Goal: Task Accomplishment & Management: Manage account settings

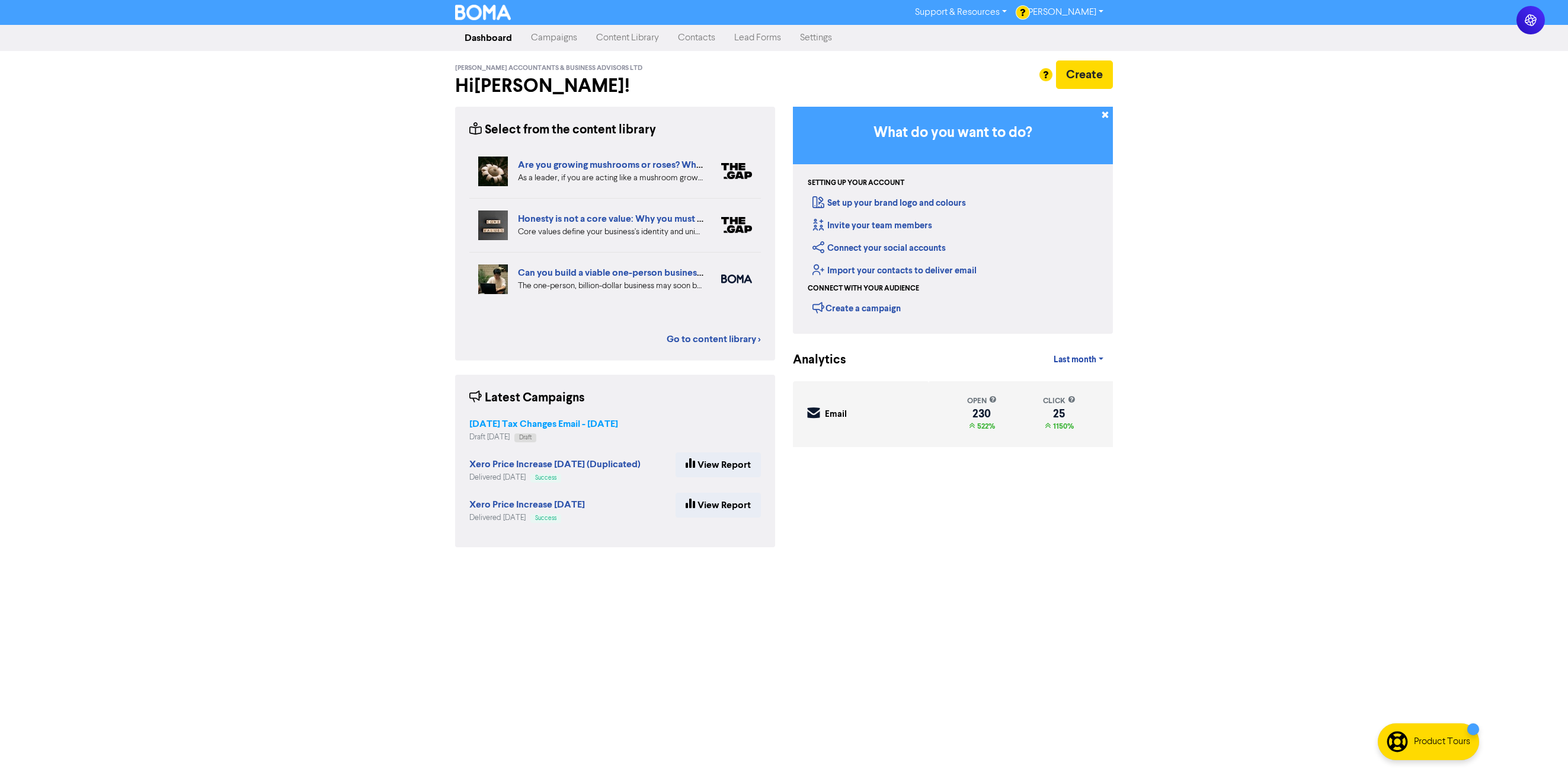
click at [580, 422] on strong "[DATE] Tax Changes Email - [DATE]" at bounding box center [544, 424] width 149 height 12
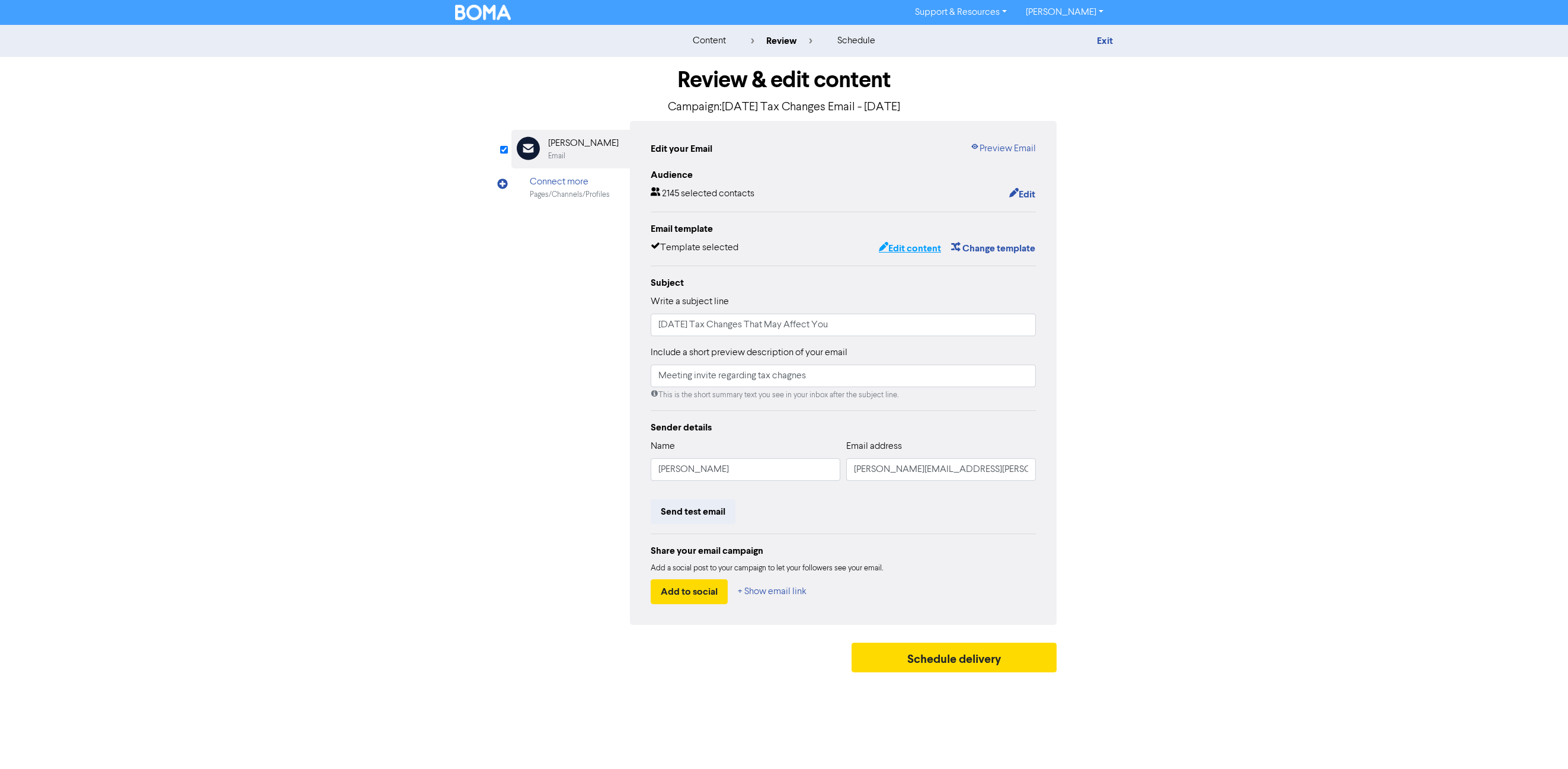
click at [898, 246] on button "Edit content" at bounding box center [910, 248] width 64 height 15
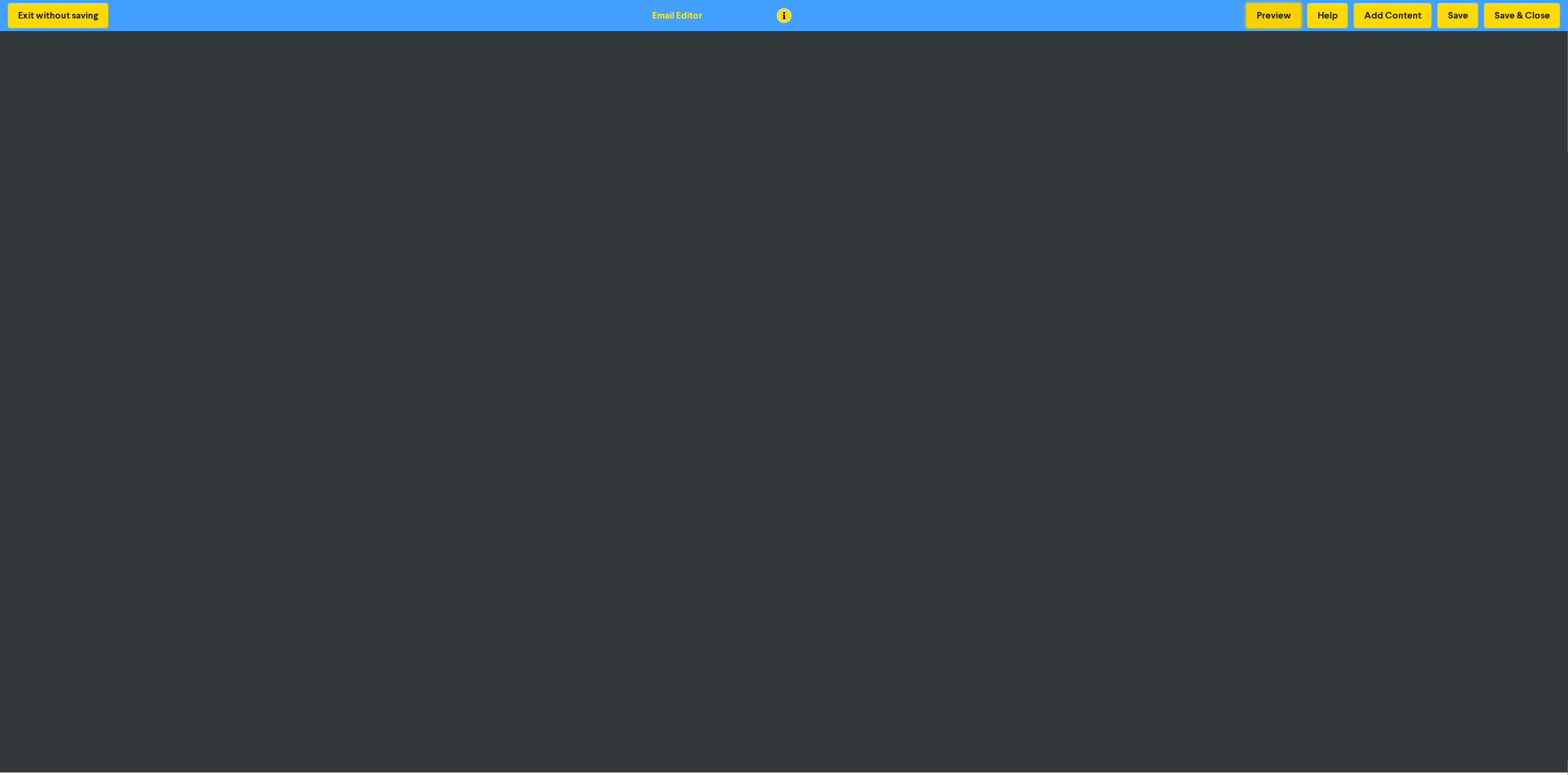
click at [1241, 5] on button "Preview" at bounding box center [1274, 15] width 55 height 25
click at [1241, 18] on button "Save & Close" at bounding box center [1522, 15] width 76 height 25
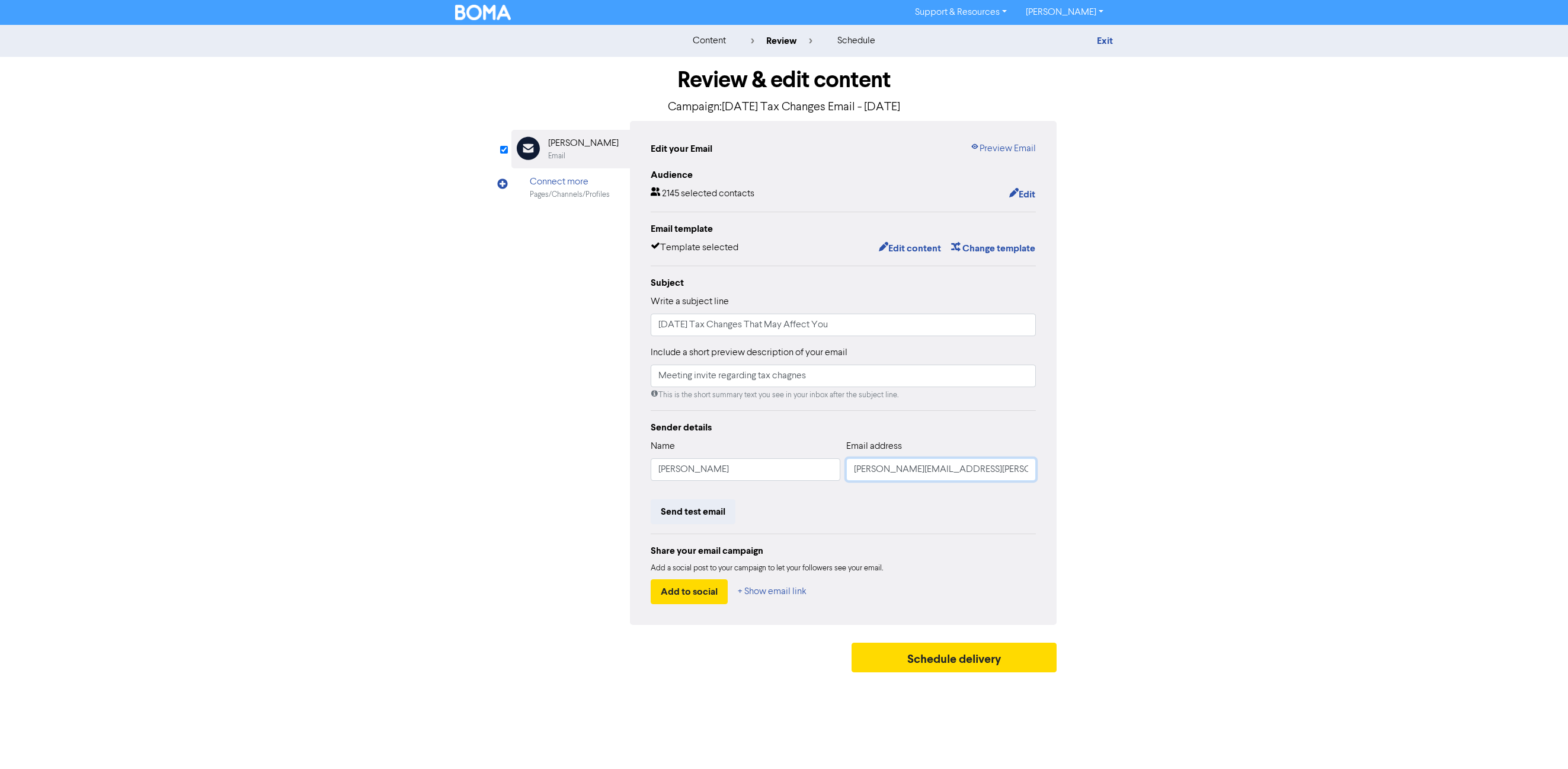
drag, startPoint x: 854, startPoint y: 469, endPoint x: 918, endPoint y: 472, distance: 64.1
click at [864, 469] on input "[PERSON_NAME][EMAIL_ADDRESS][PERSON_NAME][DOMAIN_NAME]" at bounding box center [941, 469] width 189 height 22
click at [701, 516] on button "Send test email" at bounding box center [692, 511] width 85 height 25
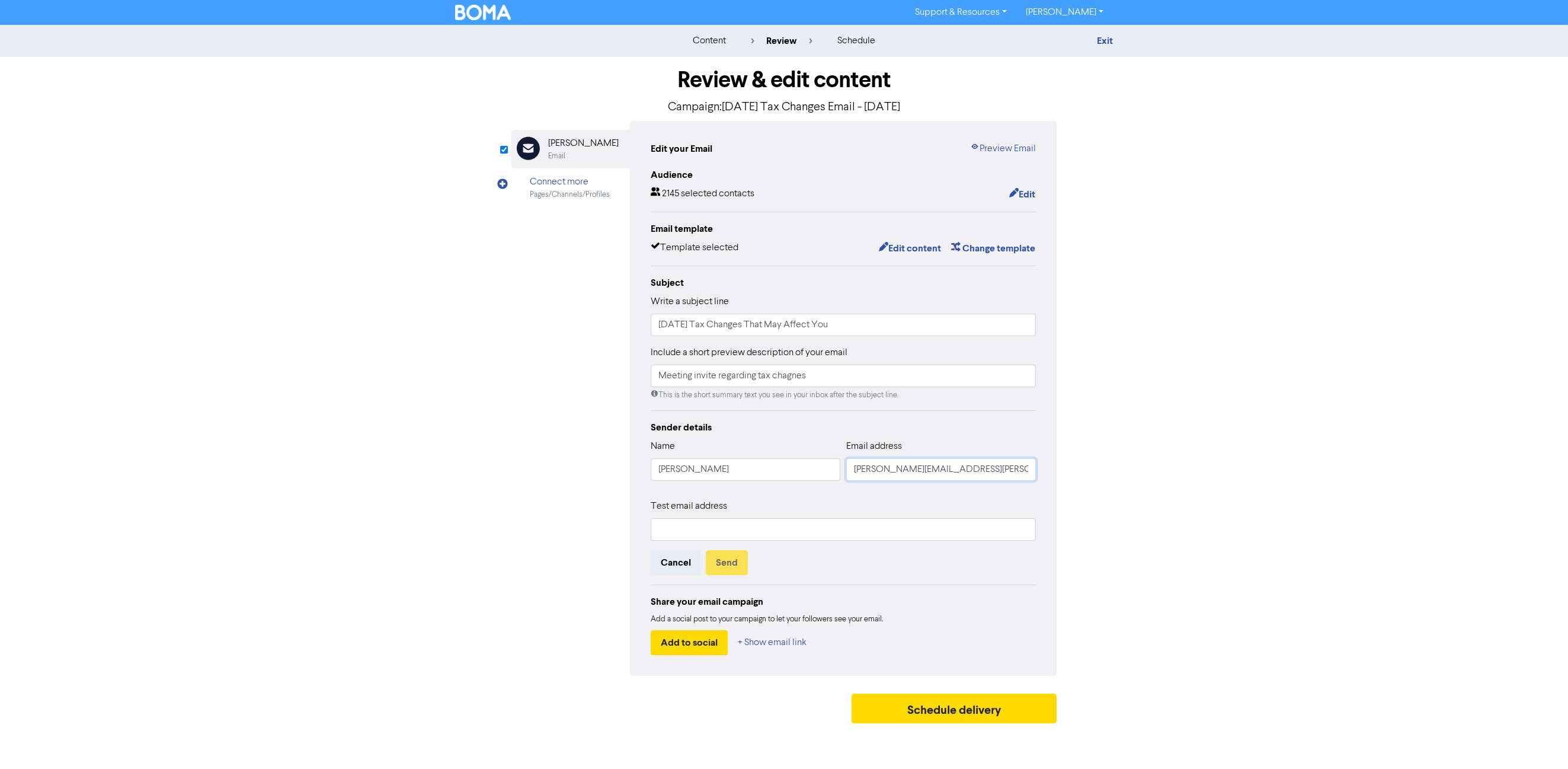
click at [928, 470] on input "[PERSON_NAME][EMAIL_ADDRESS][PERSON_NAME][DOMAIN_NAME]" at bounding box center [941, 469] width 189 height 22
drag, startPoint x: 849, startPoint y: 472, endPoint x: 1055, endPoint y: 490, distance: 206.8
click at [1055, 490] on div "Edit your Email Preview Email Audience 2145 selected contacts Edit Email templa…" at bounding box center [843, 398] width 427 height 555
click at [711, 529] on input "text" at bounding box center [843, 529] width 385 height 22
paste input "[PERSON_NAME][EMAIL_ADDRESS][PERSON_NAME][DOMAIN_NAME]"
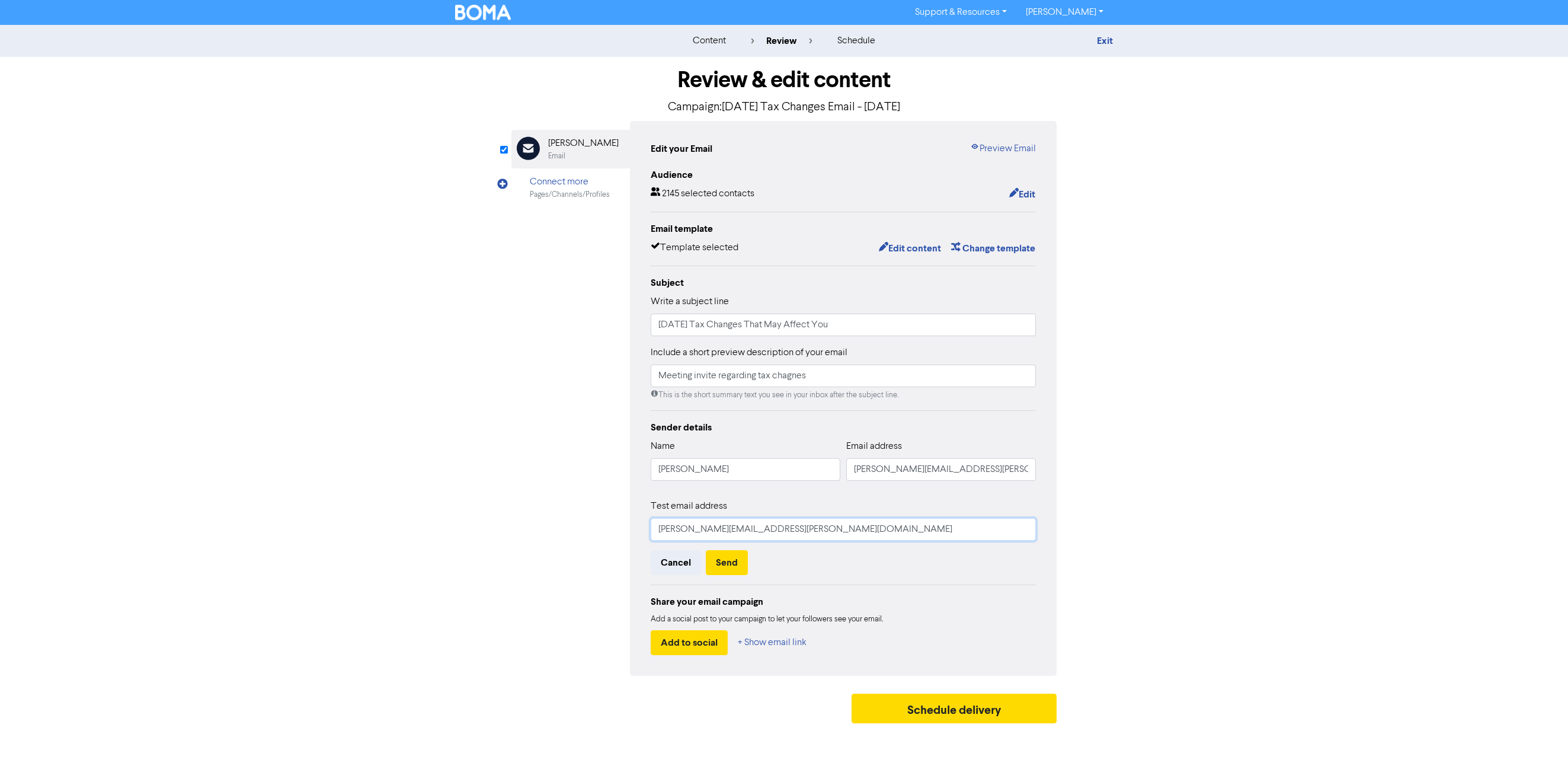
type input "[PERSON_NAME][EMAIL_ADDRESS][PERSON_NAME][DOMAIN_NAME]"
drag, startPoint x: 713, startPoint y: 470, endPoint x: 643, endPoint y: 452, distance: 72.3
click at [643, 452] on div "Edit your Email Preview Email Audience 2145 selected contacts Edit Email templa…" at bounding box center [843, 398] width 427 height 555
type input "[PERSON_NAME]"
drag, startPoint x: 729, startPoint y: 564, endPoint x: 858, endPoint y: 612, distance: 137.6
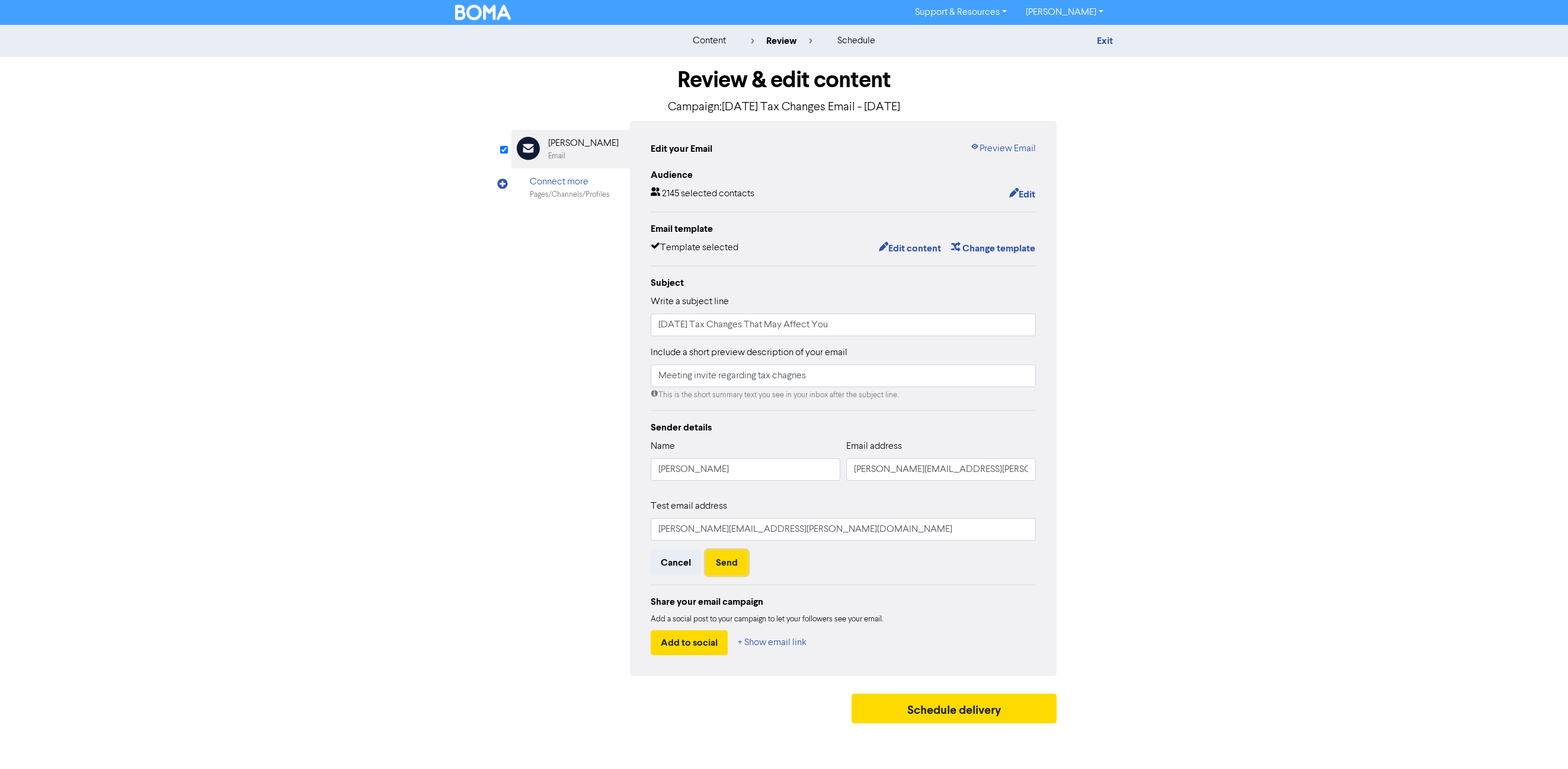
click at [731, 562] on button "Send" at bounding box center [727, 562] width 42 height 25
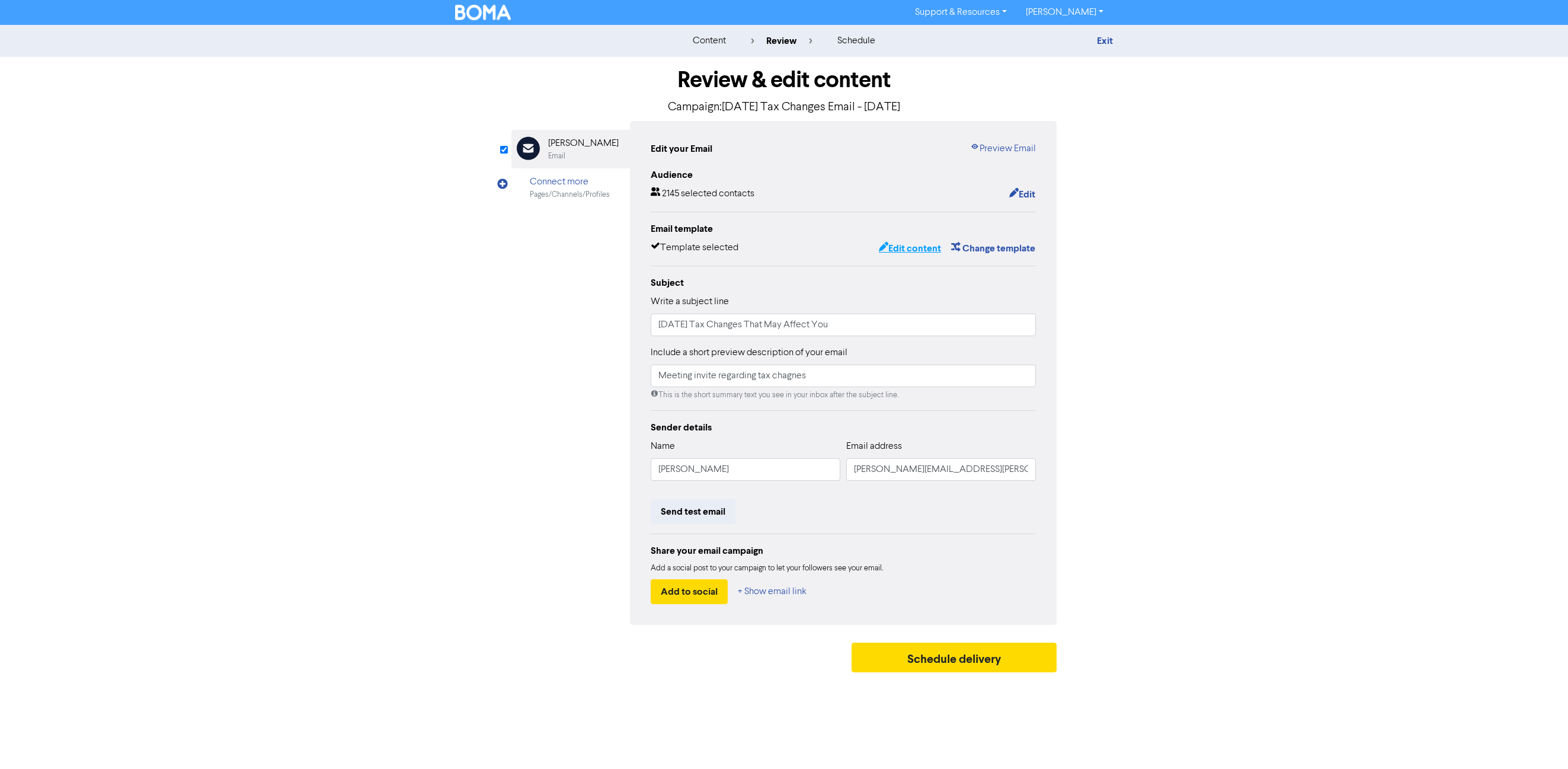
click at [909, 249] on button "Edit content" at bounding box center [910, 248] width 64 height 15
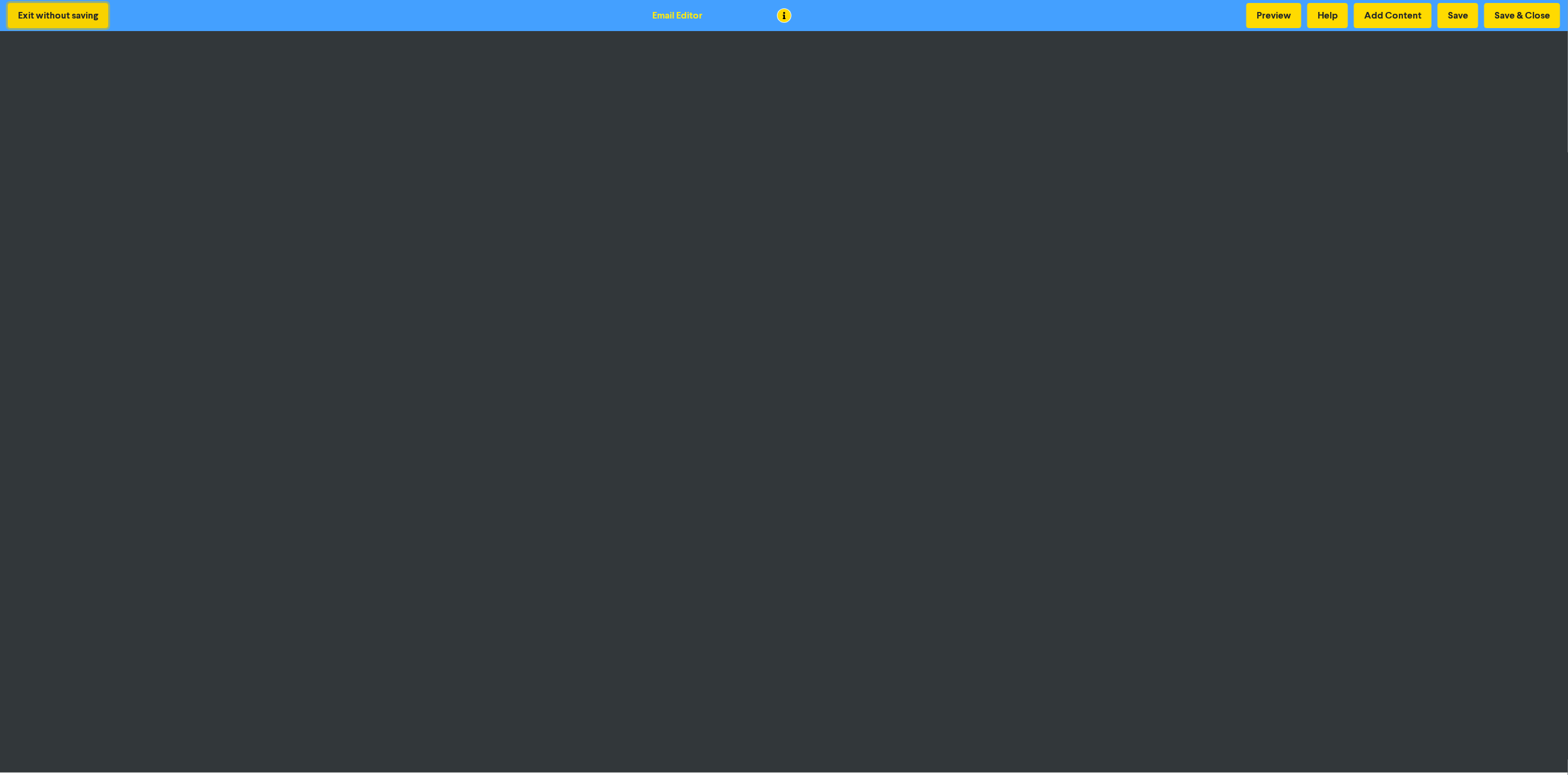
click at [36, 6] on button "Exit without saving" at bounding box center [58, 15] width 101 height 25
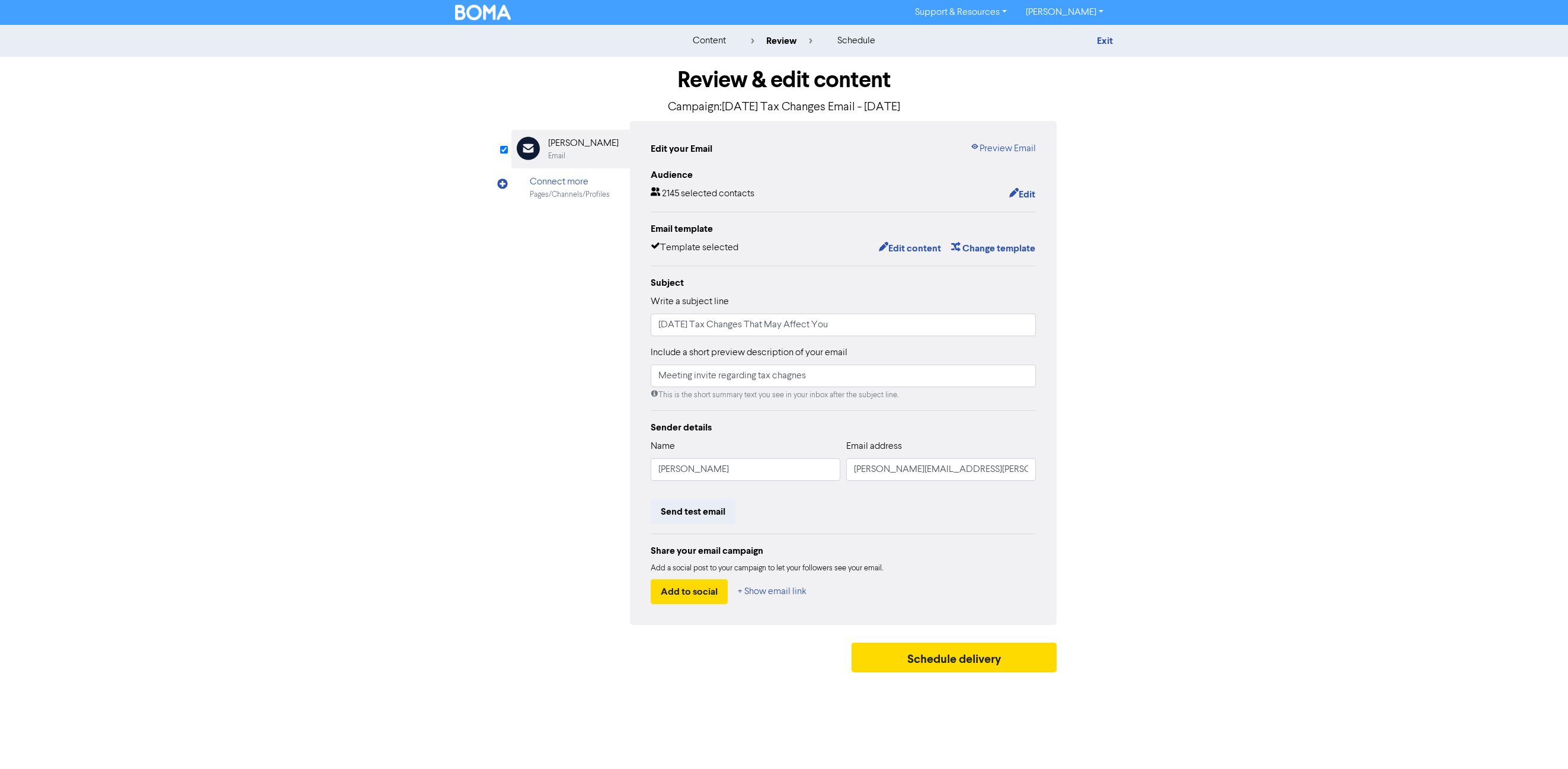
click at [577, 152] on div "Email" at bounding box center [583, 156] width 71 height 11
click at [1021, 192] on button "Edit" at bounding box center [1022, 195] width 27 height 15
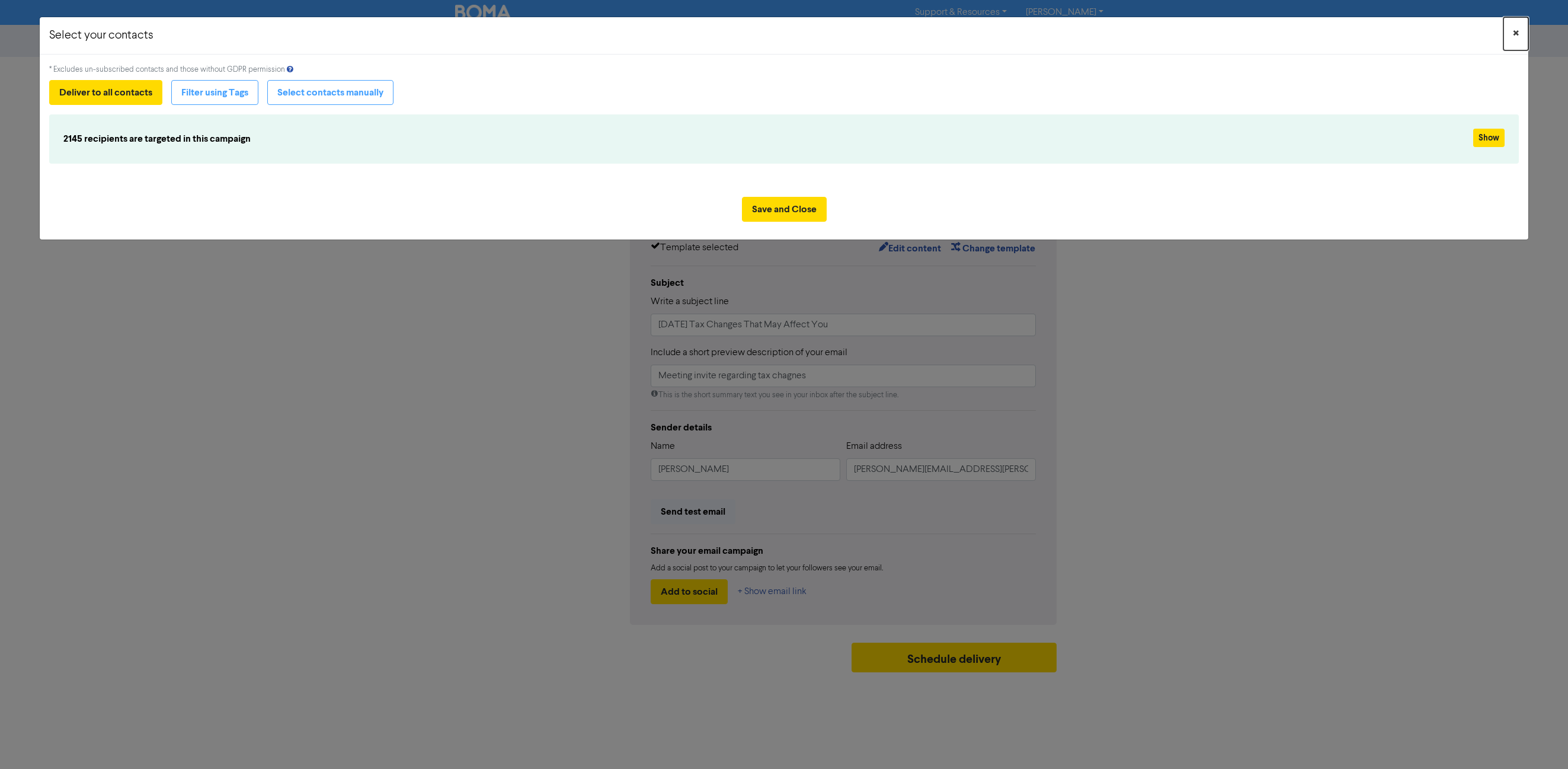
click at [1230, 32] on button "×" at bounding box center [1516, 34] width 25 height 33
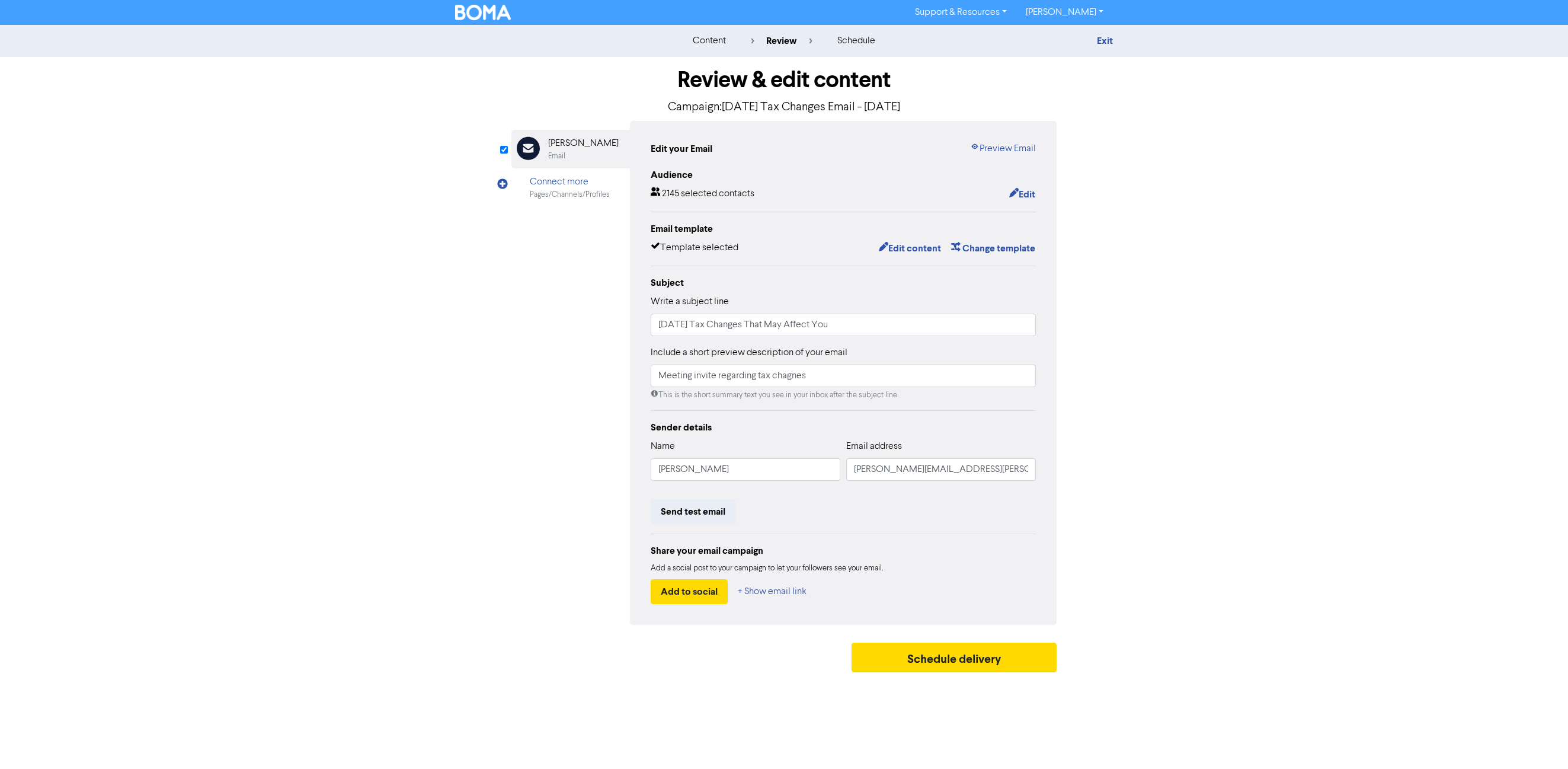
click at [576, 144] on div "[PERSON_NAME]" at bounding box center [583, 143] width 71 height 14
click at [554, 156] on div "Email" at bounding box center [556, 156] width 17 height 11
click at [527, 148] on icon "Email Created with Sketch." at bounding box center [528, 148] width 24 height 24
click at [974, 14] on link "Support & Resources" at bounding box center [961, 13] width 111 height 19
click at [947, 50] on button "FAQ & Guides" at bounding box center [961, 50] width 111 height 14
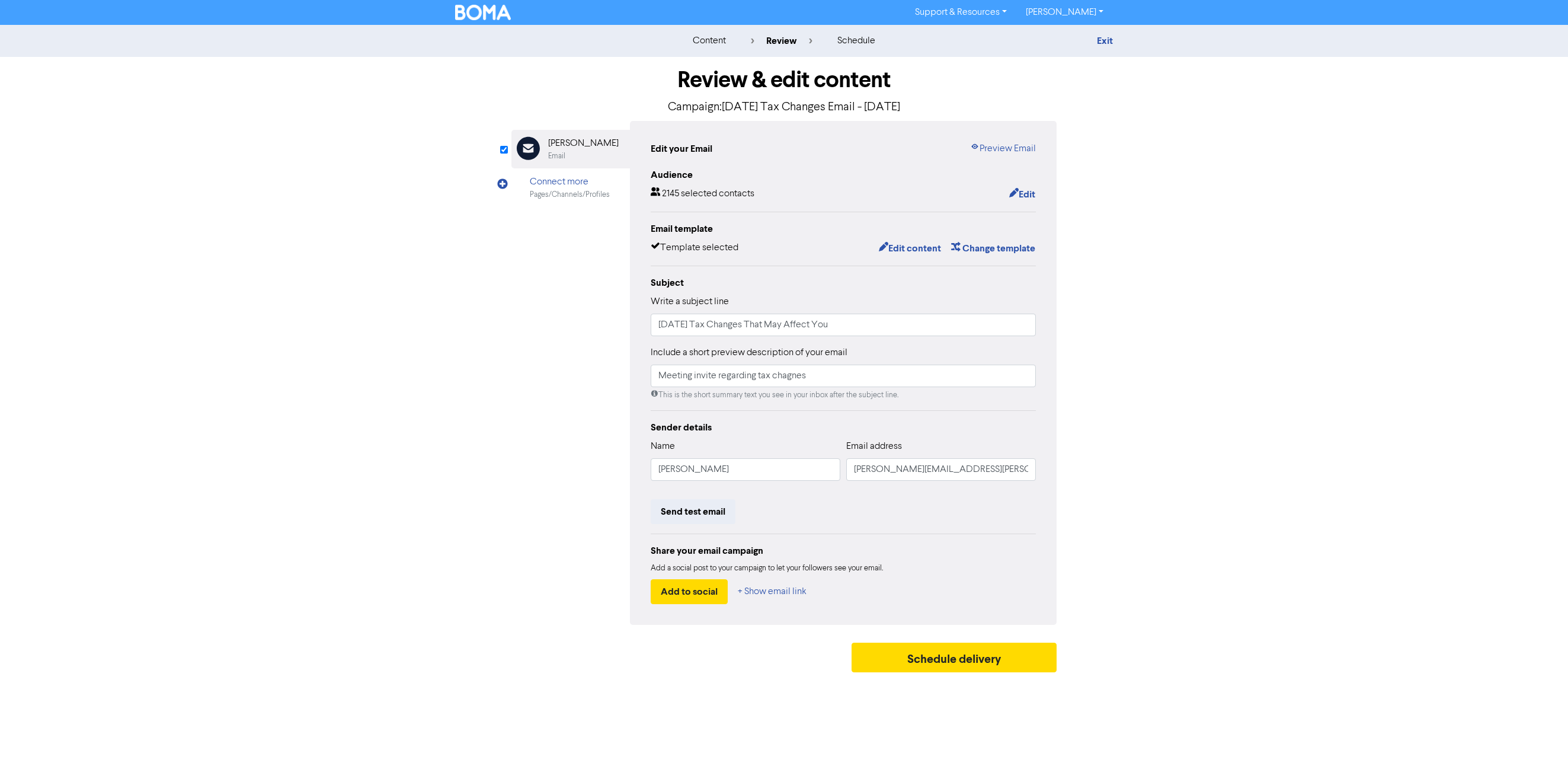
click at [472, 11] on img at bounding box center [483, 12] width 56 height 15
